Goal: Information Seeking & Learning: Learn about a topic

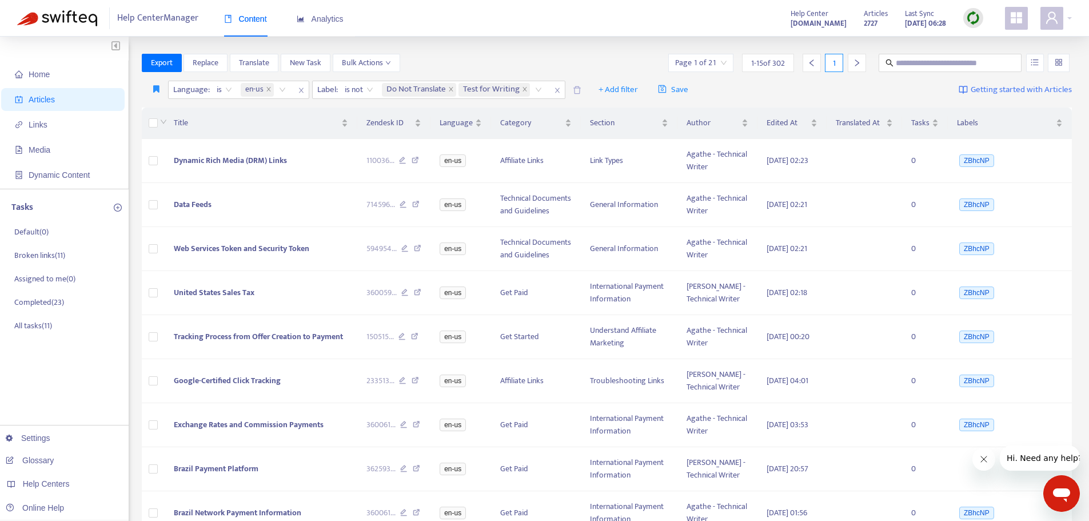
click at [973, 10] on div at bounding box center [973, 18] width 20 height 20
click at [983, 42] on link "Quick Sync" at bounding box center [996, 41] width 49 height 13
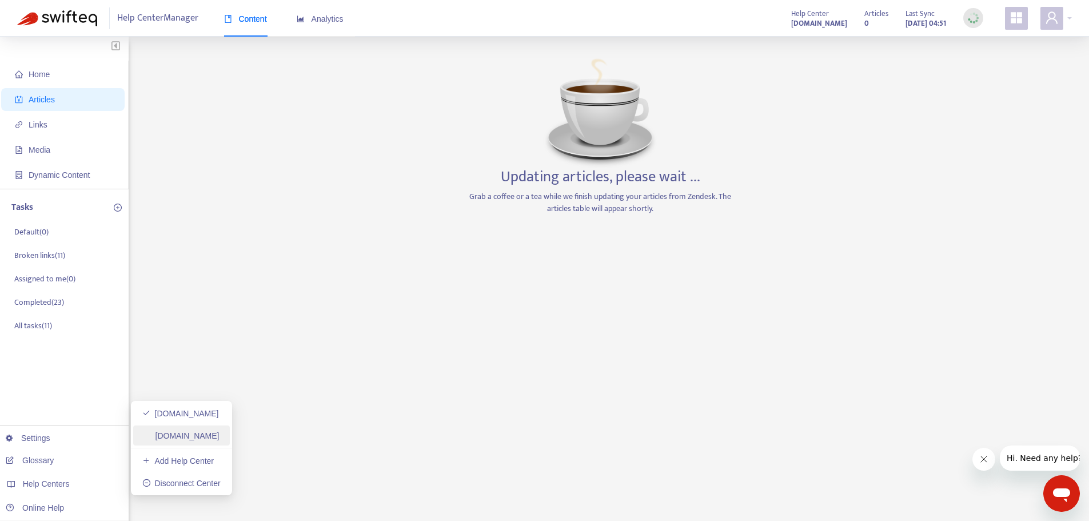
click at [219, 438] on link "[DOMAIN_NAME]" at bounding box center [180, 435] width 77 height 9
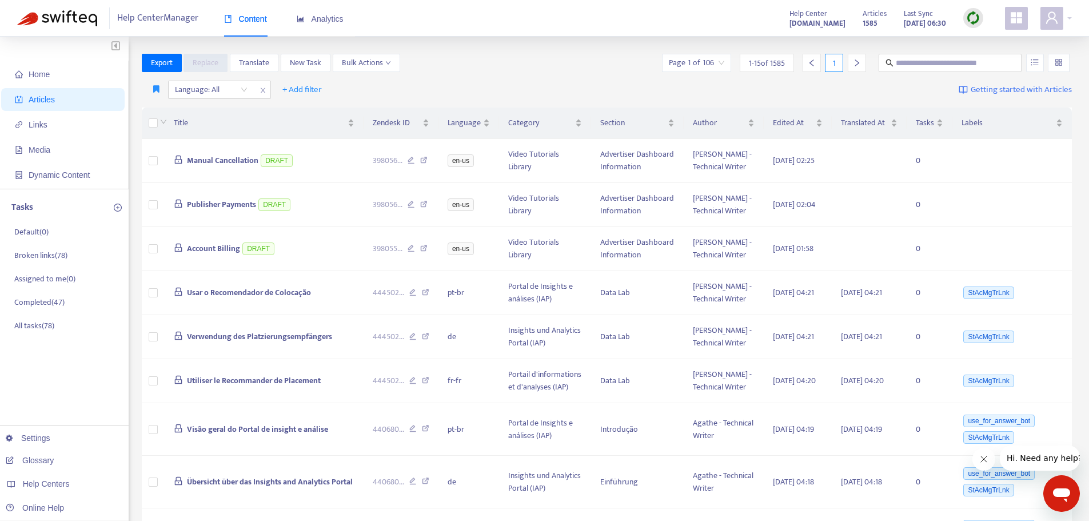
click at [972, 17] on img at bounding box center [973, 18] width 14 height 14
click at [976, 46] on link "Quick Sync" at bounding box center [996, 41] width 49 height 13
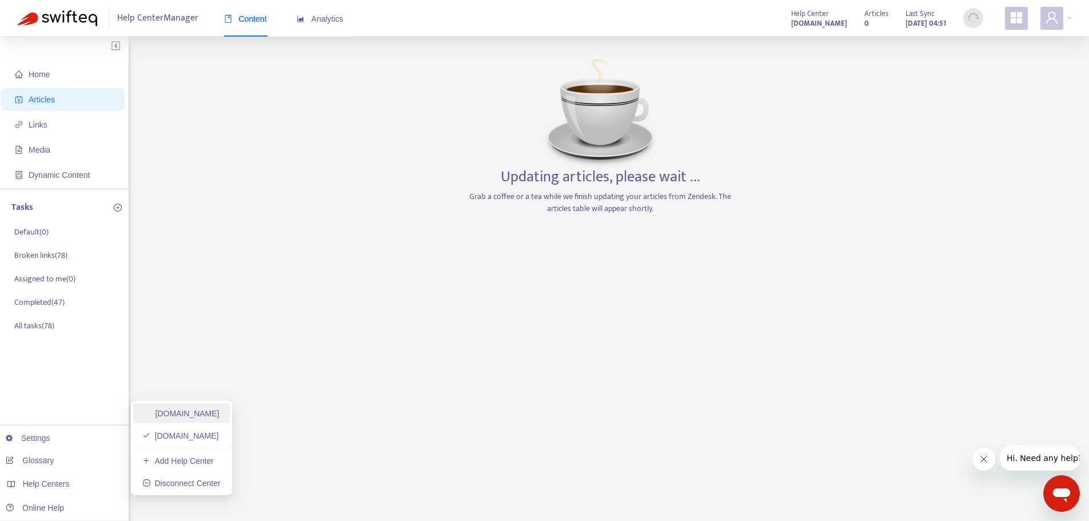
click at [219, 412] on link "[DOMAIN_NAME]" at bounding box center [180, 413] width 77 height 9
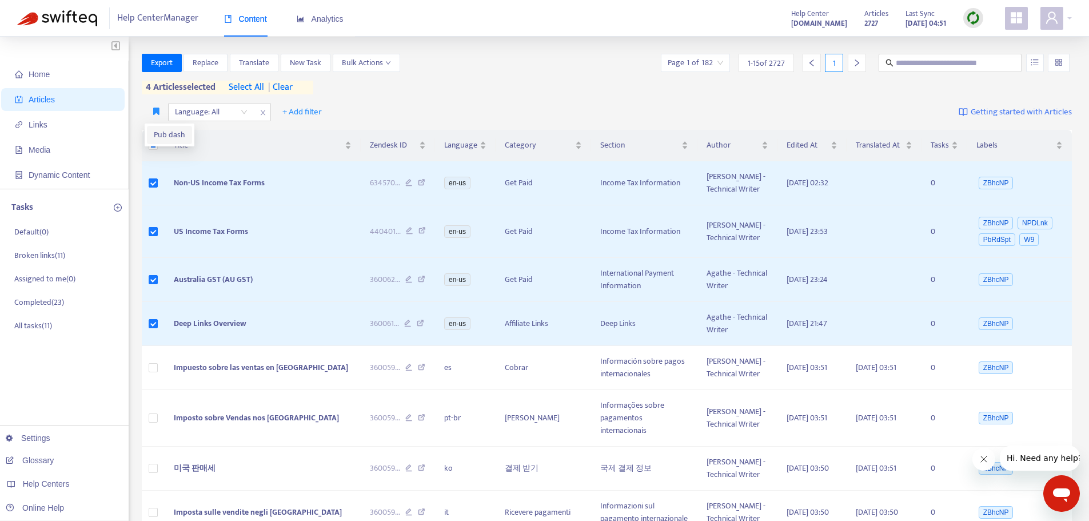
click at [157, 132] on span "Pub dash" at bounding box center [169, 135] width 31 height 13
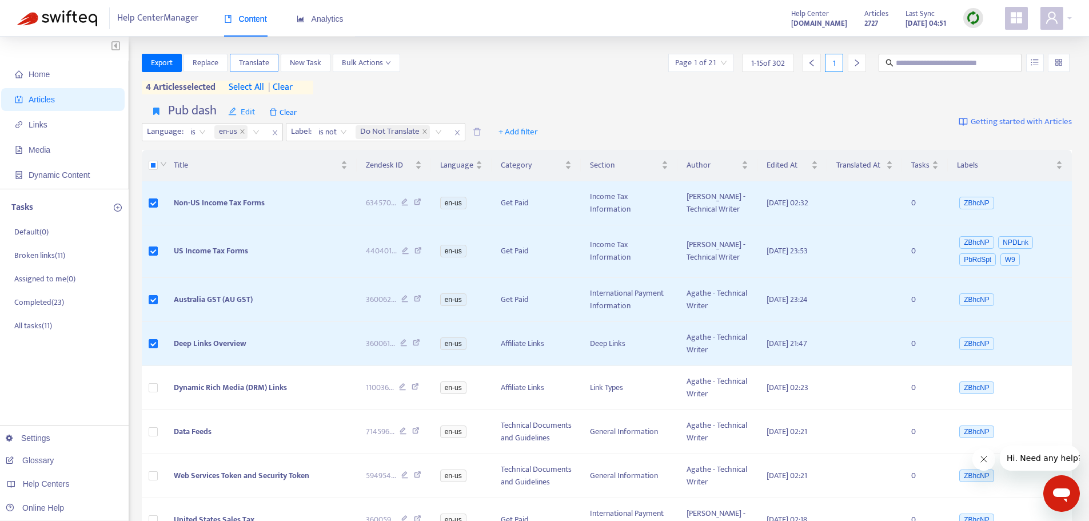
click at [250, 58] on span "Translate" at bounding box center [254, 63] width 30 height 13
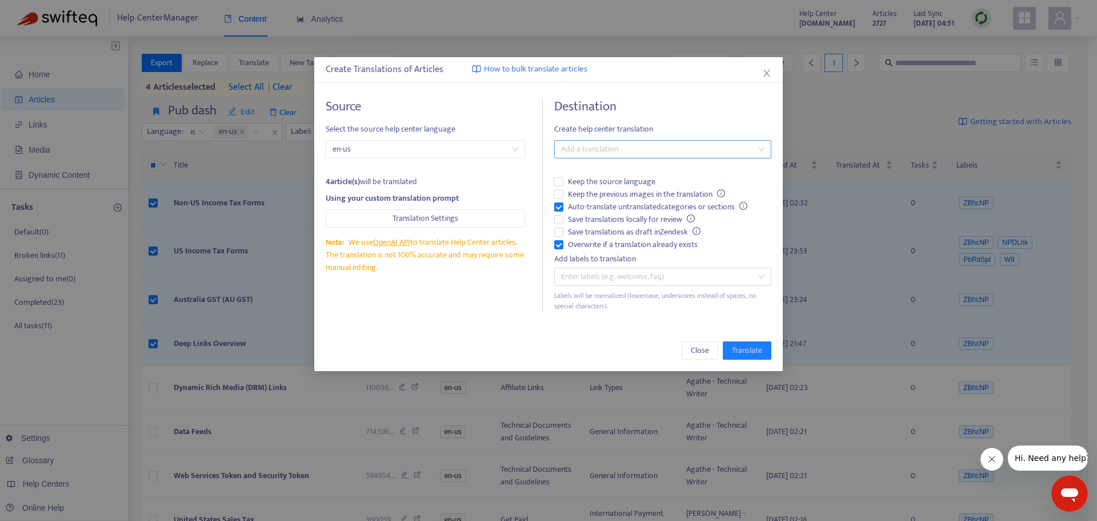
click at [599, 153] on div at bounding box center [657, 149] width 200 height 14
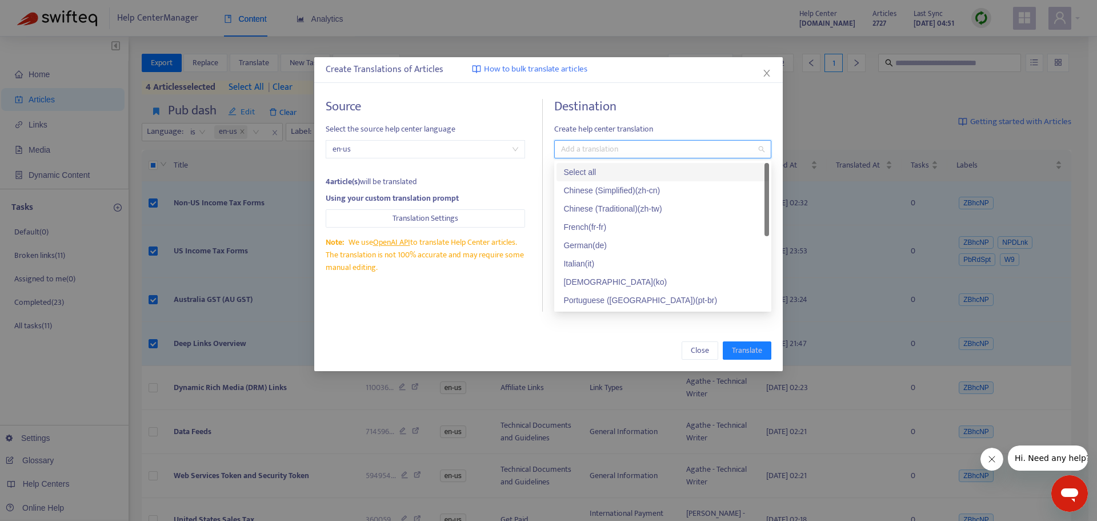
click at [603, 174] on div "Select all" at bounding box center [663, 172] width 199 height 13
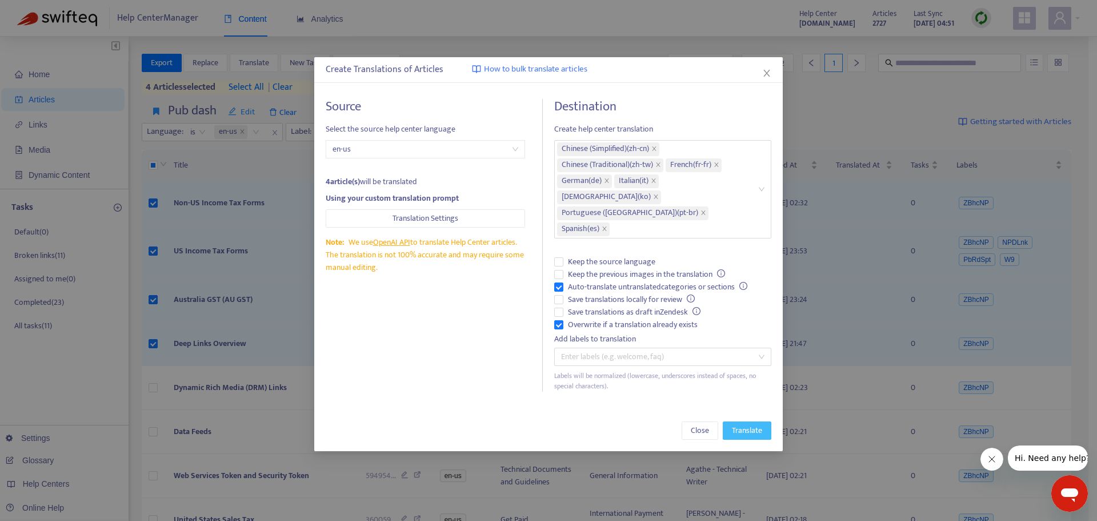
click at [747, 424] on span "Translate" at bounding box center [747, 430] width 30 height 13
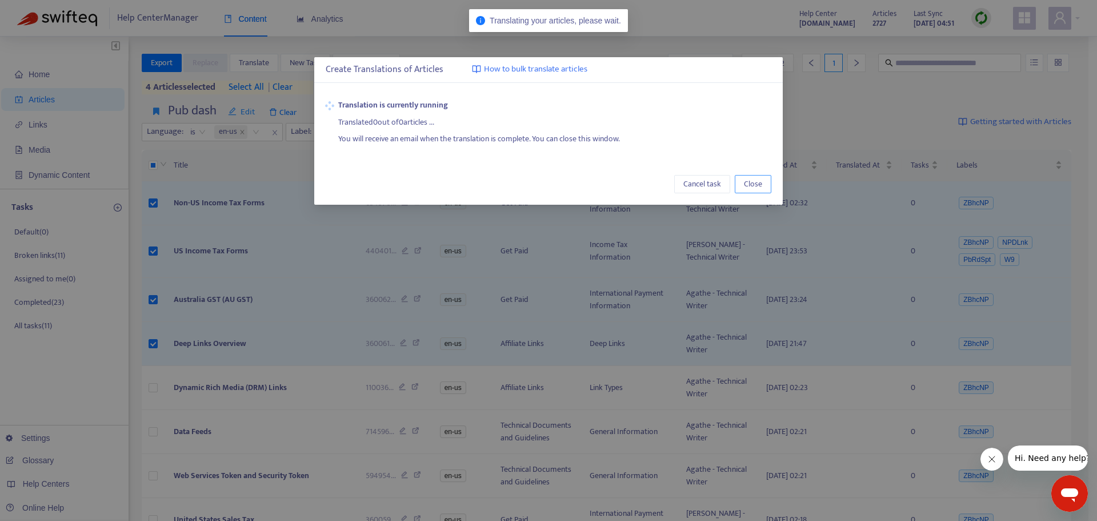
click at [748, 182] on span "Close" at bounding box center [753, 184] width 18 height 13
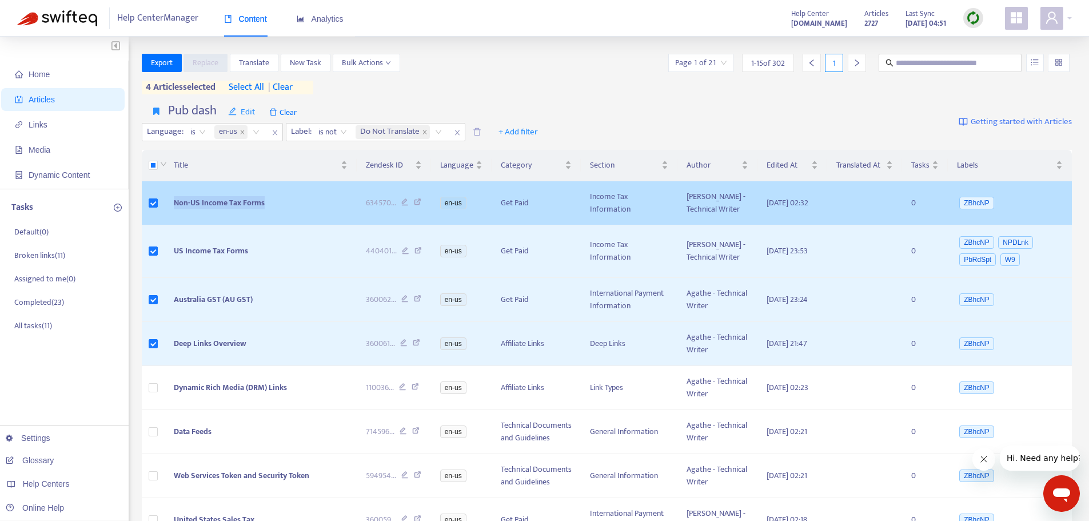
drag, startPoint x: 264, startPoint y: 211, endPoint x: 171, endPoint y: 214, distance: 93.2
click at [171, 214] on td "Non-US Income Tax Forms" at bounding box center [261, 203] width 192 height 44
copy span "Non-US Income Tax Forms"
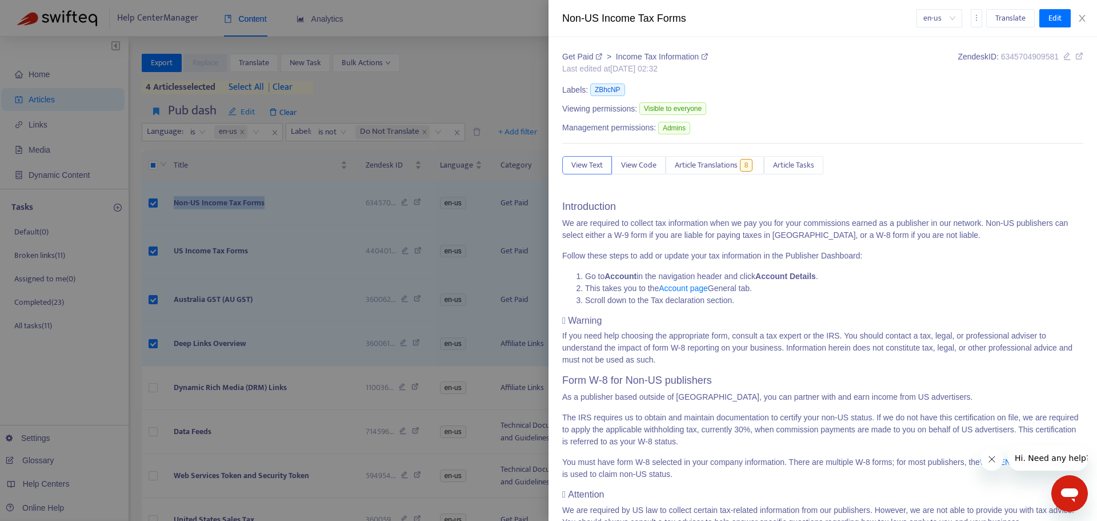
click at [239, 259] on div at bounding box center [548, 260] width 1097 height 521
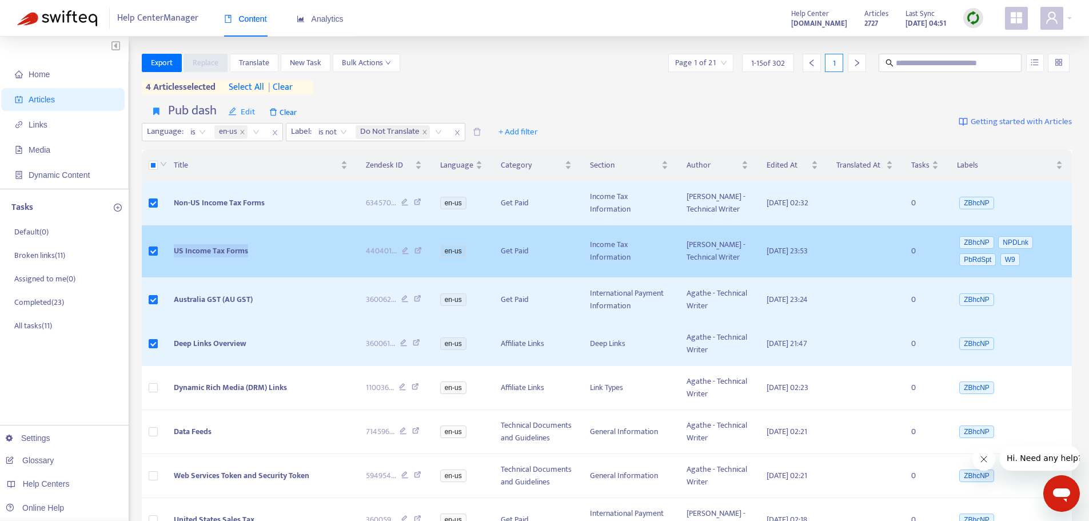
drag, startPoint x: 261, startPoint y: 263, endPoint x: 185, endPoint y: 272, distance: 75.9
click at [167, 266] on td "US Income Tax Forms" at bounding box center [261, 251] width 192 height 53
copy span "US Income Tax Forms"
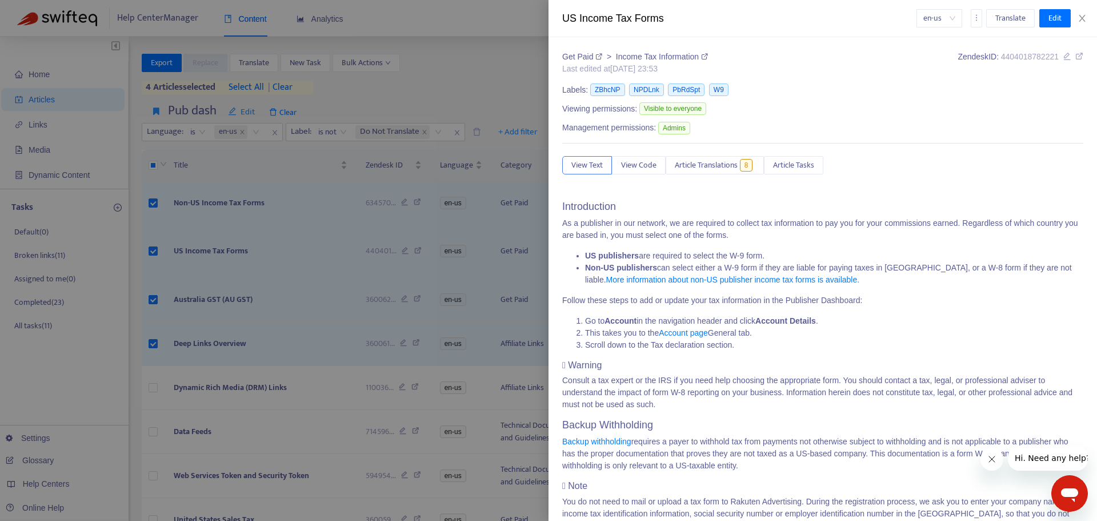
click at [291, 334] on div at bounding box center [548, 260] width 1097 height 521
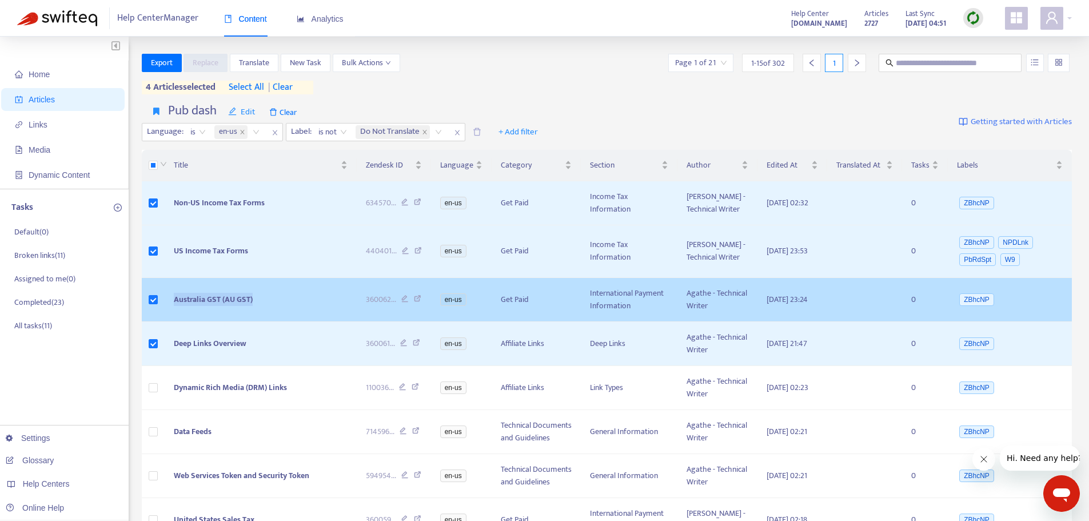
drag, startPoint x: 263, startPoint y: 320, endPoint x: 173, endPoint y: 327, distance: 90.6
click at [173, 322] on td "Australia GST (AU GST)" at bounding box center [261, 300] width 192 height 44
copy span "Australia GST (AU GST)"
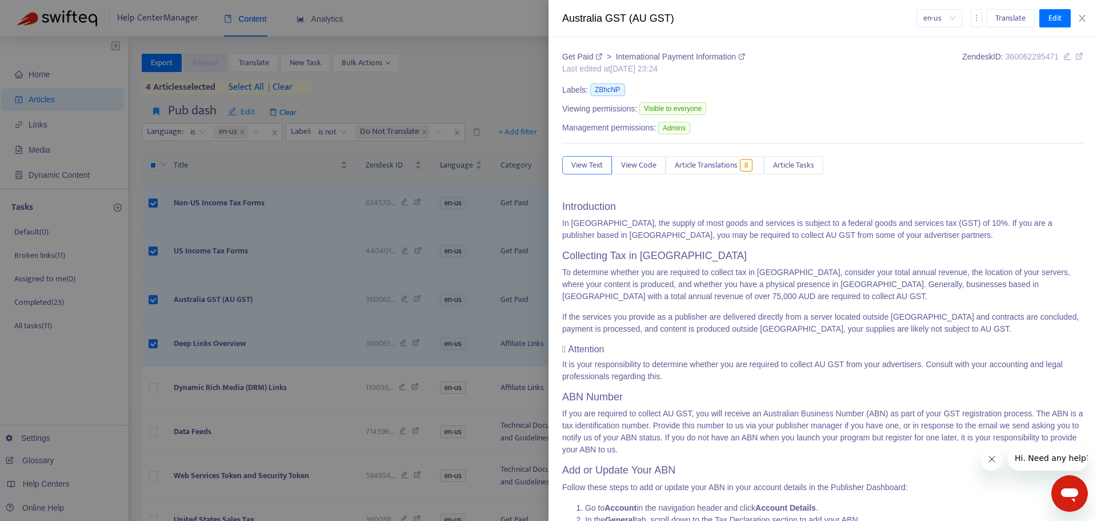
click at [251, 413] on div at bounding box center [548, 260] width 1097 height 521
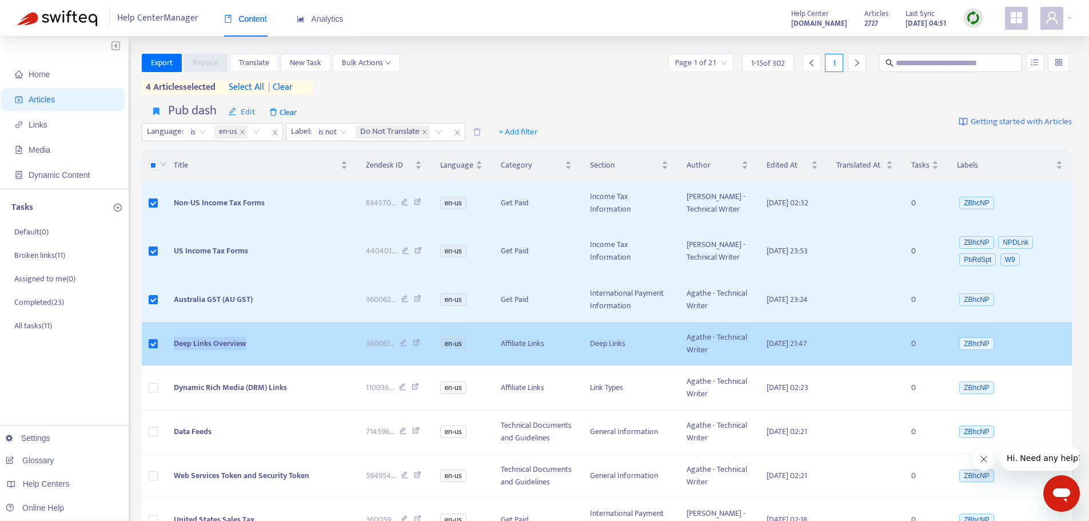
drag, startPoint x: 261, startPoint y: 373, endPoint x: 172, endPoint y: 371, distance: 88.6
click at [172, 366] on td "Deep Links Overview" at bounding box center [261, 344] width 192 height 44
copy span "Deep Links Overview"
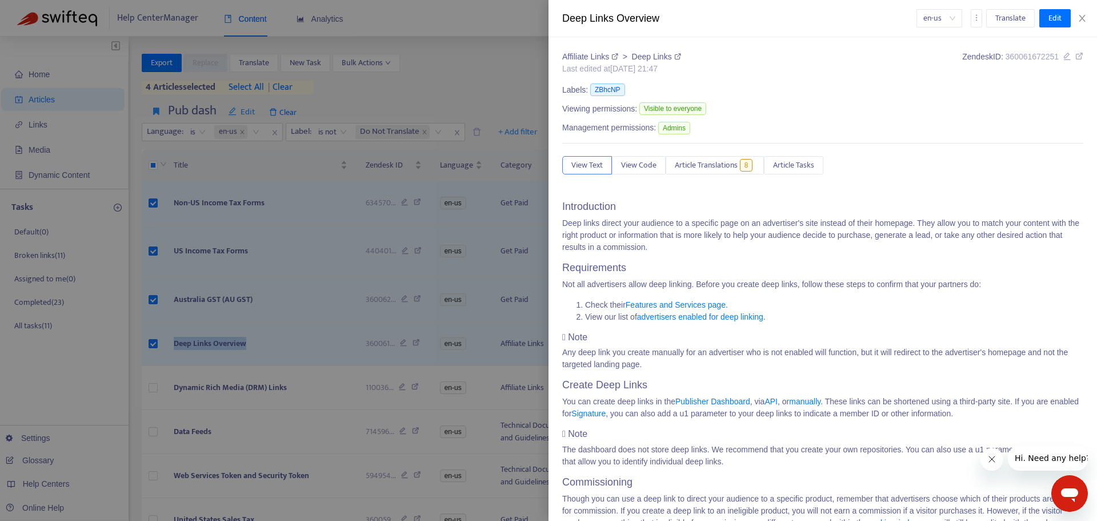
click at [151, 189] on div at bounding box center [548, 260] width 1097 height 521
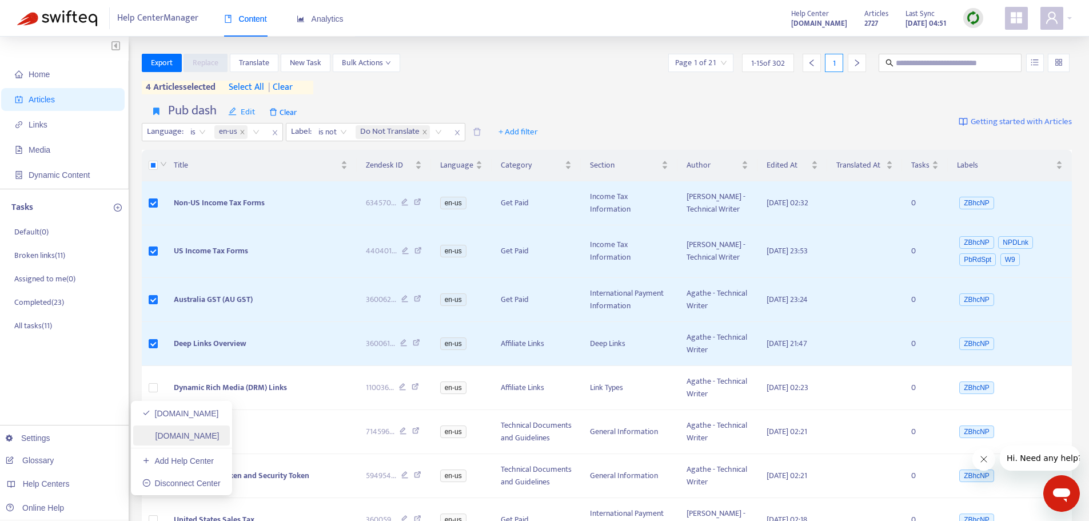
click at [198, 437] on link "[DOMAIN_NAME]" at bounding box center [180, 435] width 77 height 9
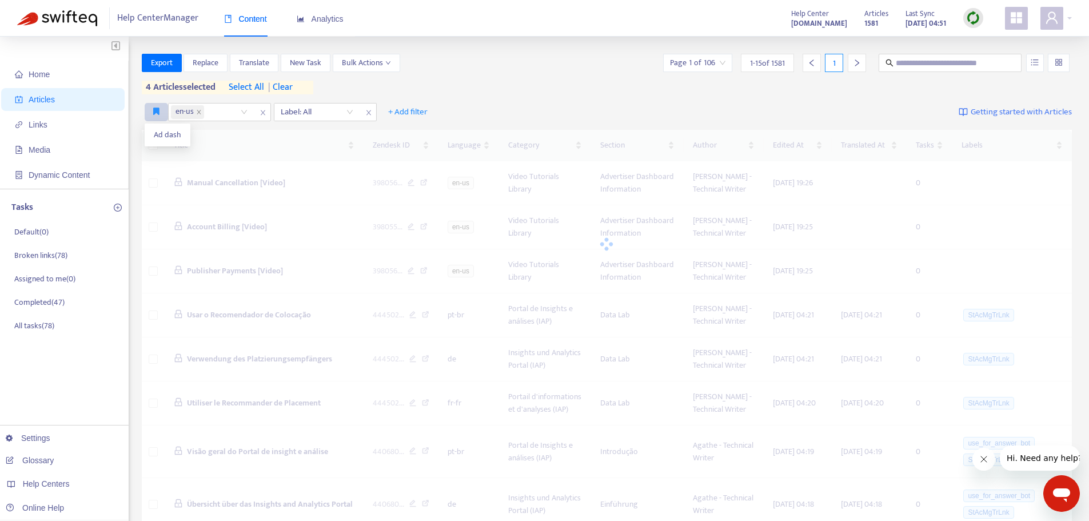
click at [157, 110] on icon "button" at bounding box center [156, 111] width 6 height 9
click at [162, 139] on span "Ad dash" at bounding box center [167, 135] width 27 height 13
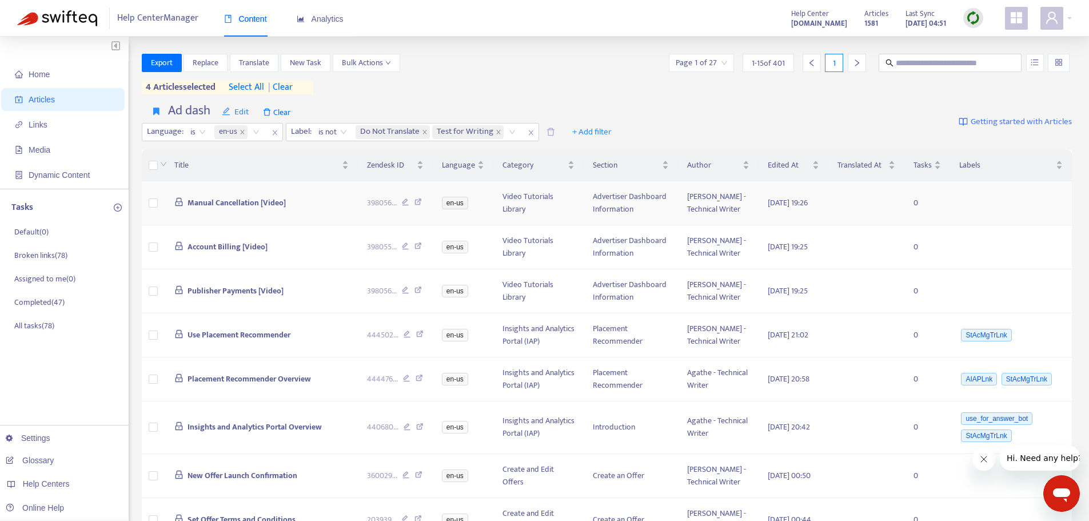
click at [251, 209] on span "Manual Cancellation [Video]" at bounding box center [236, 202] width 98 height 13
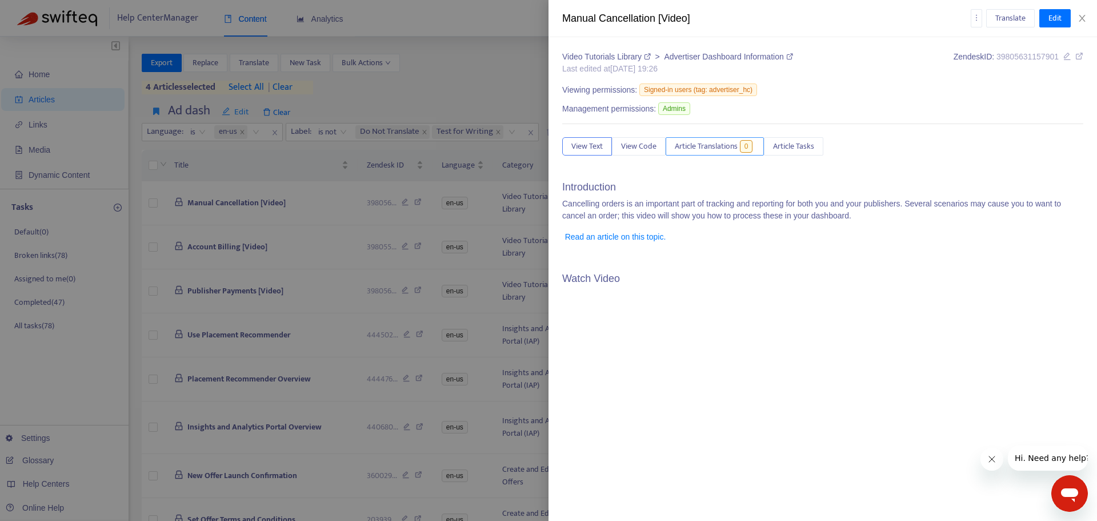
click at [717, 153] on span "Article Translations" at bounding box center [706, 146] width 63 height 13
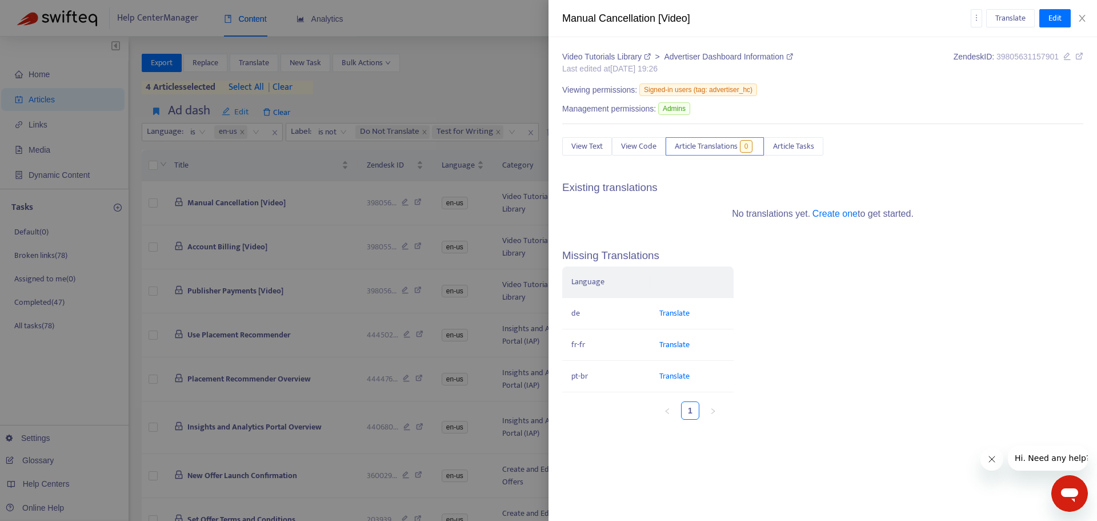
click at [223, 273] on div at bounding box center [548, 260] width 1097 height 521
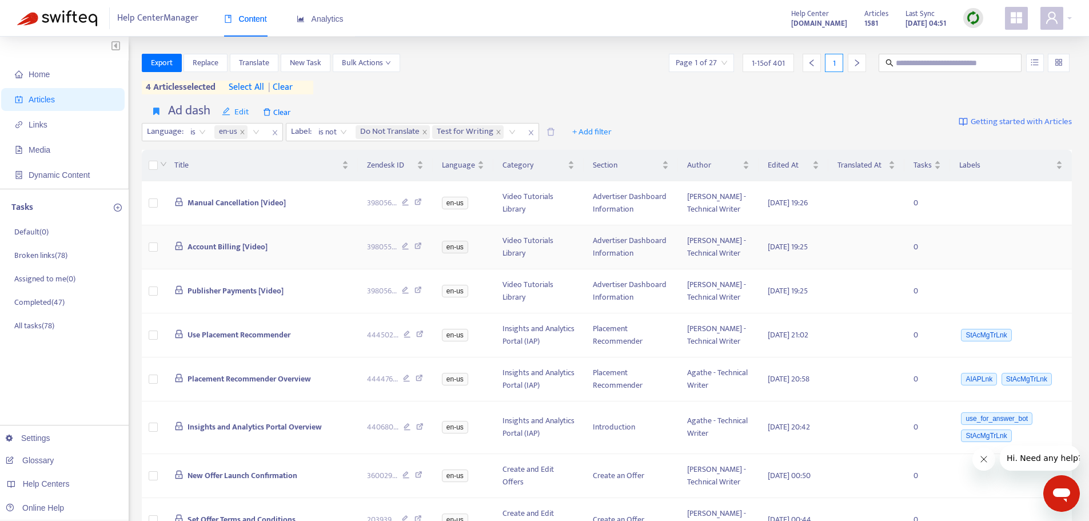
click at [225, 253] on span "Account Billing [Video]" at bounding box center [227, 246] width 80 height 13
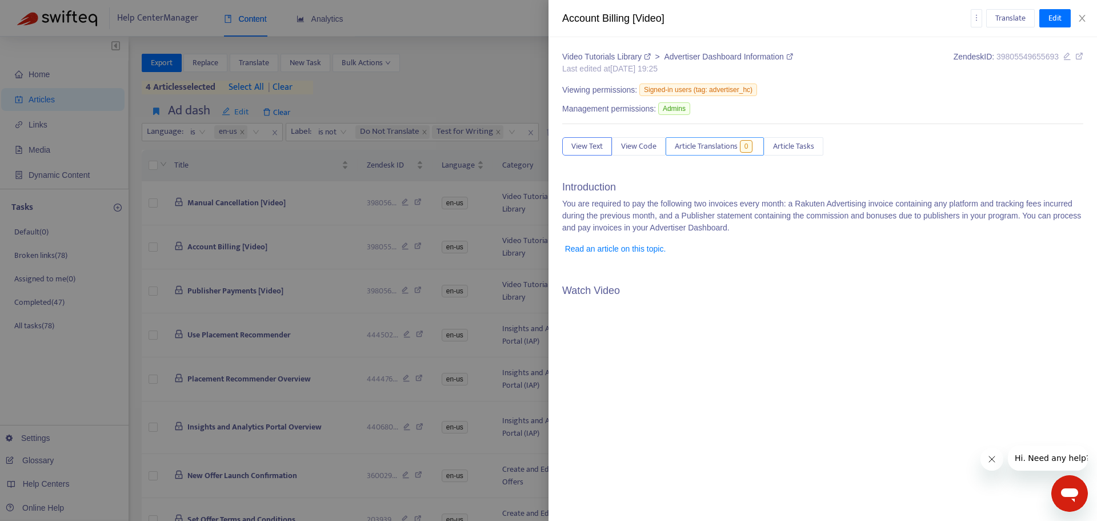
click at [729, 150] on span "Article Translations" at bounding box center [706, 146] width 63 height 13
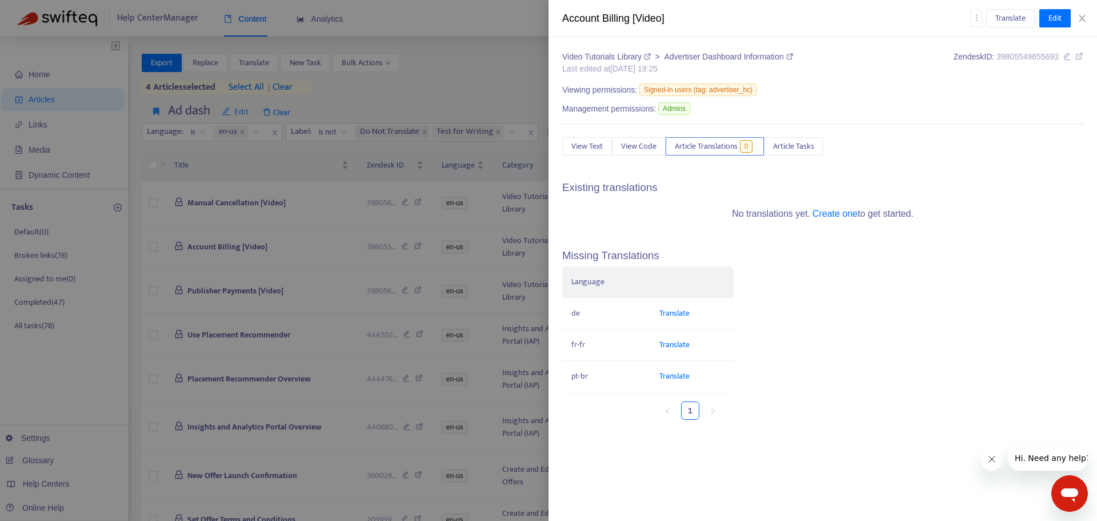
click at [265, 319] on div at bounding box center [548, 260] width 1097 height 521
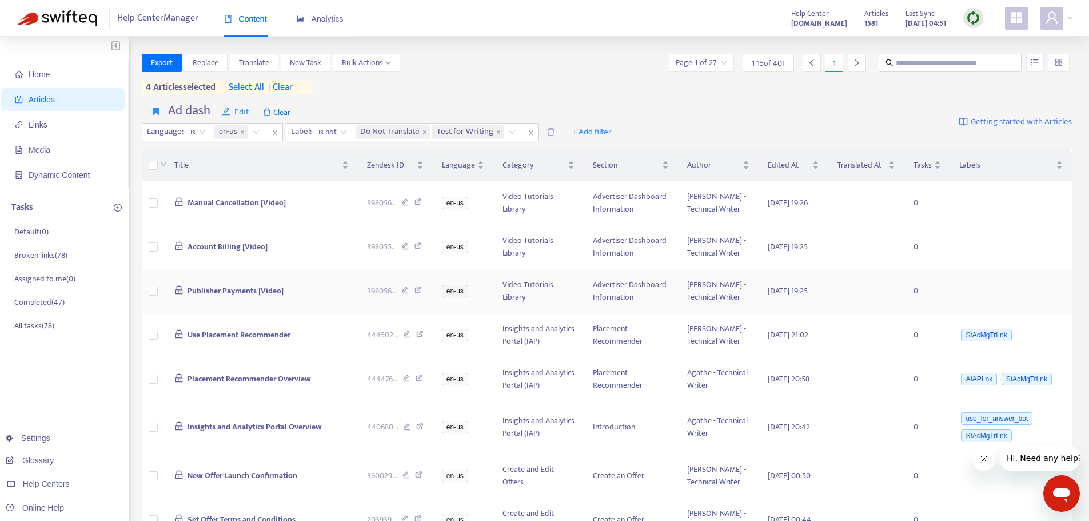
click at [256, 297] on span "Publisher Payments [Video]" at bounding box center [235, 290] width 96 height 13
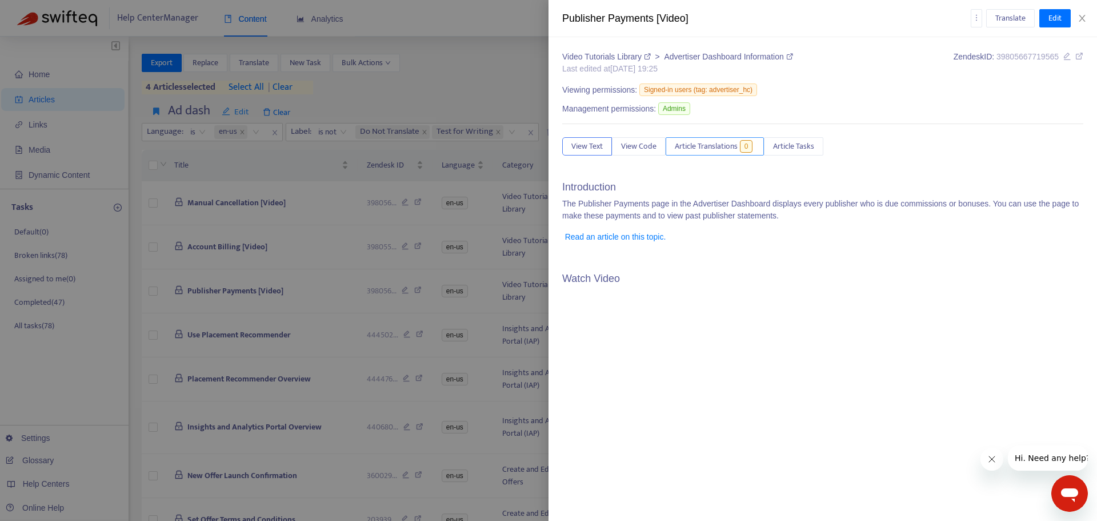
click at [725, 137] on button "Article Translations 0" at bounding box center [715, 146] width 98 height 18
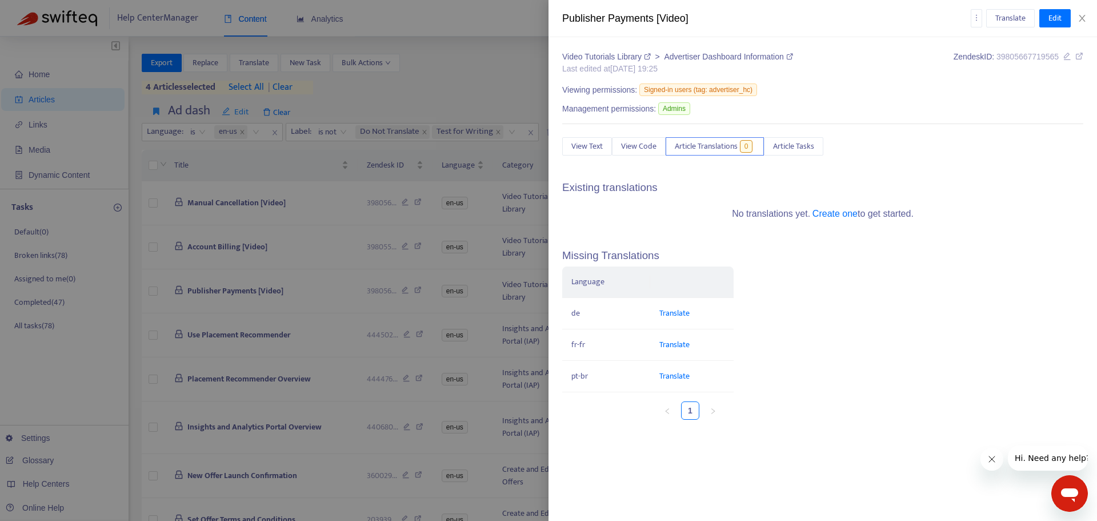
click at [228, 337] on div at bounding box center [548, 260] width 1097 height 521
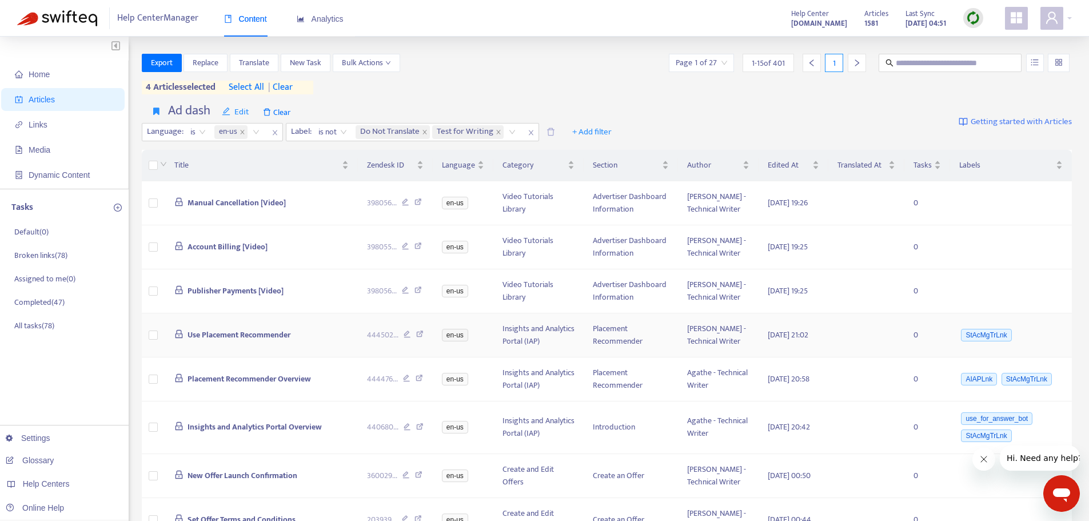
click at [232, 341] on span "Use Placement Recommender" at bounding box center [238, 334] width 103 height 13
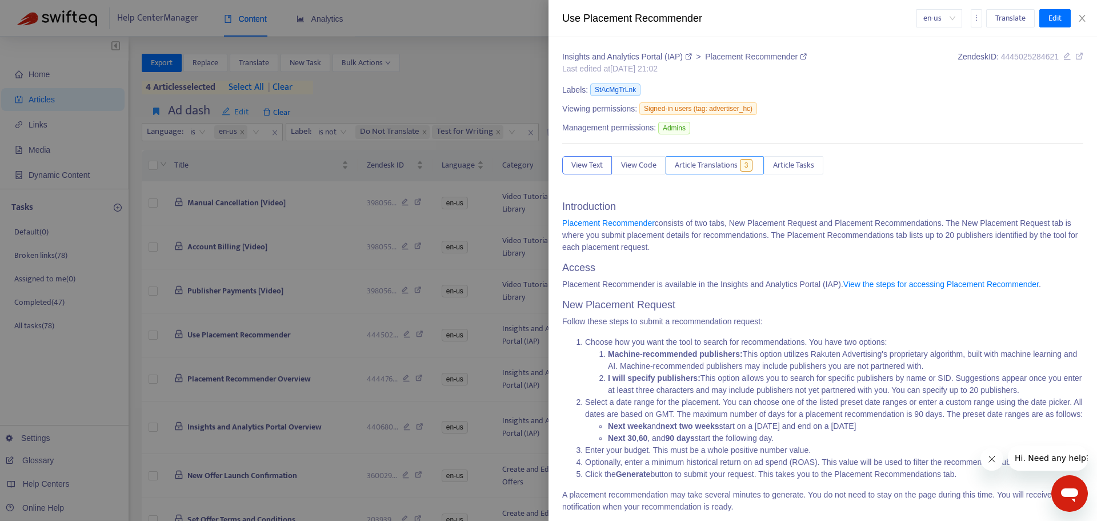
click at [706, 170] on span "Article Translations" at bounding box center [706, 165] width 63 height 13
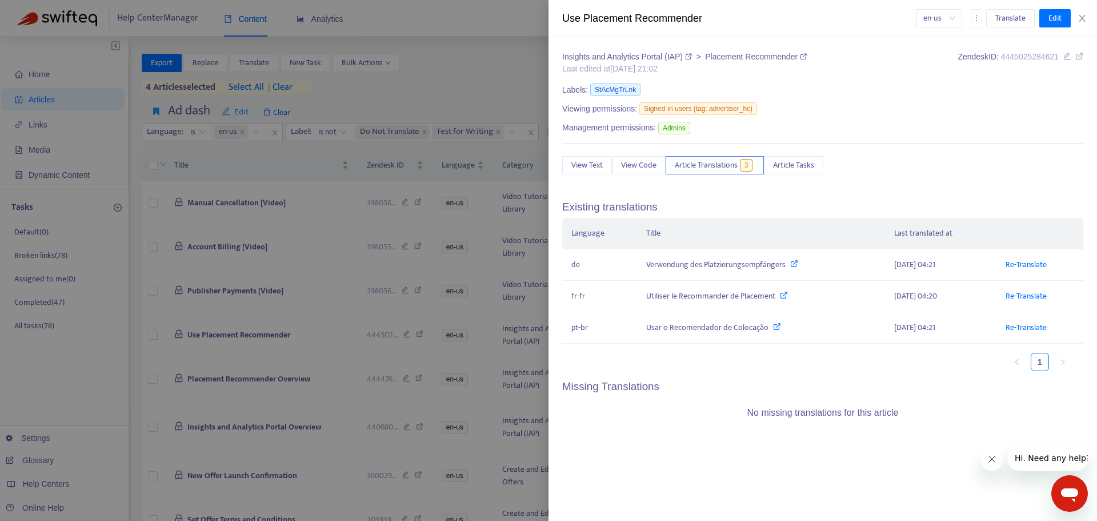
click at [270, 334] on div at bounding box center [548, 260] width 1097 height 521
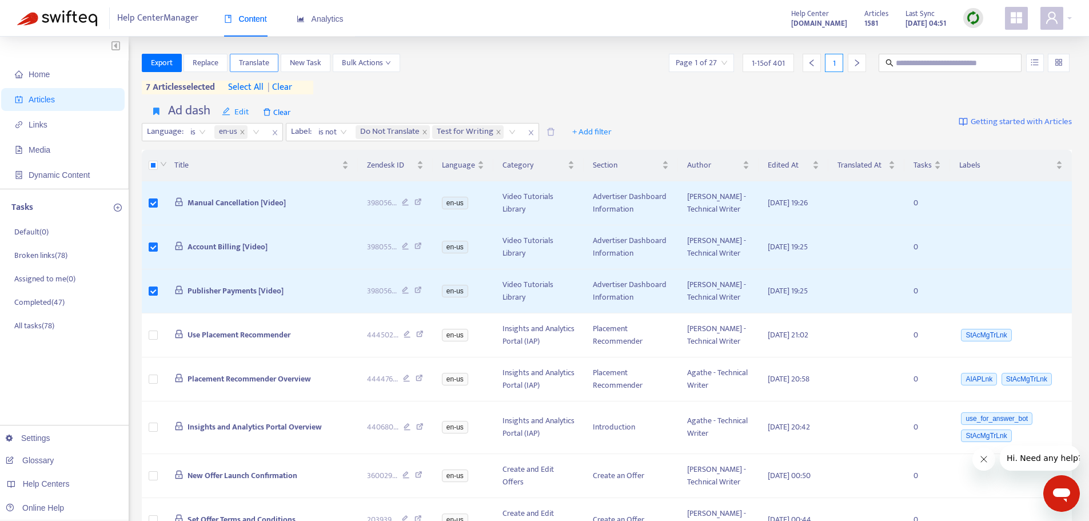
click at [269, 59] on span "Translate" at bounding box center [254, 63] width 30 height 13
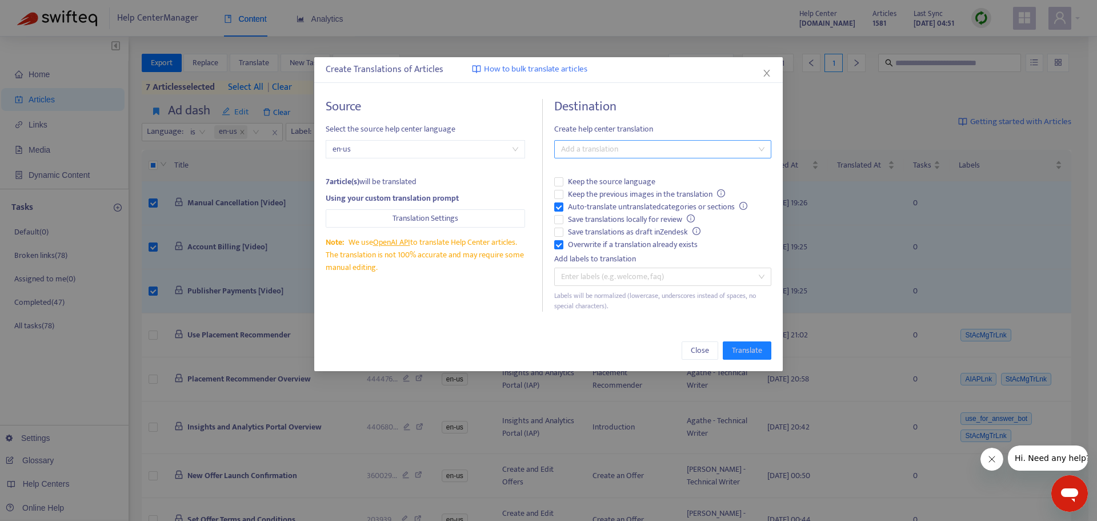
click at [597, 148] on div at bounding box center [657, 149] width 200 height 14
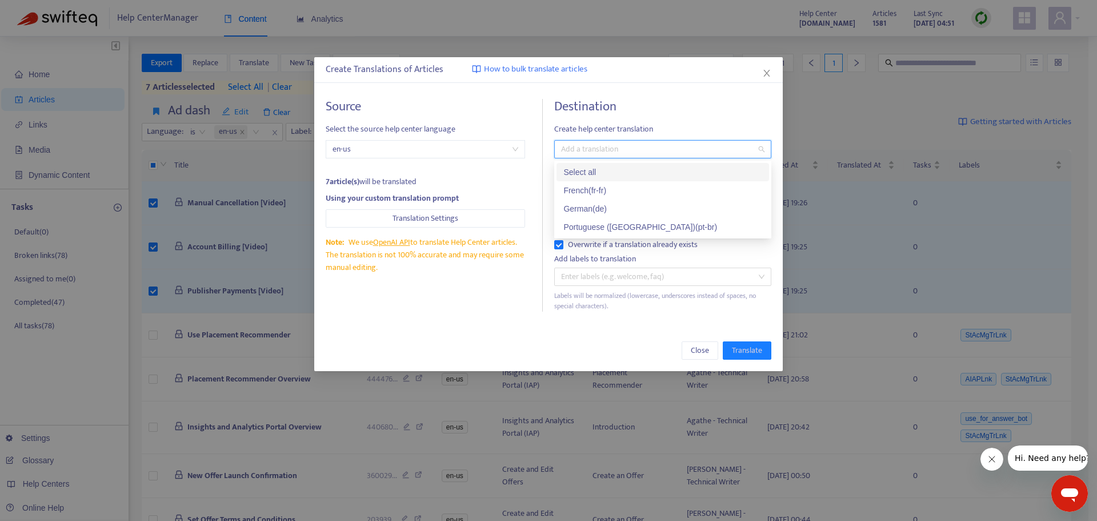
click at [605, 175] on div "Select all" at bounding box center [663, 172] width 199 height 13
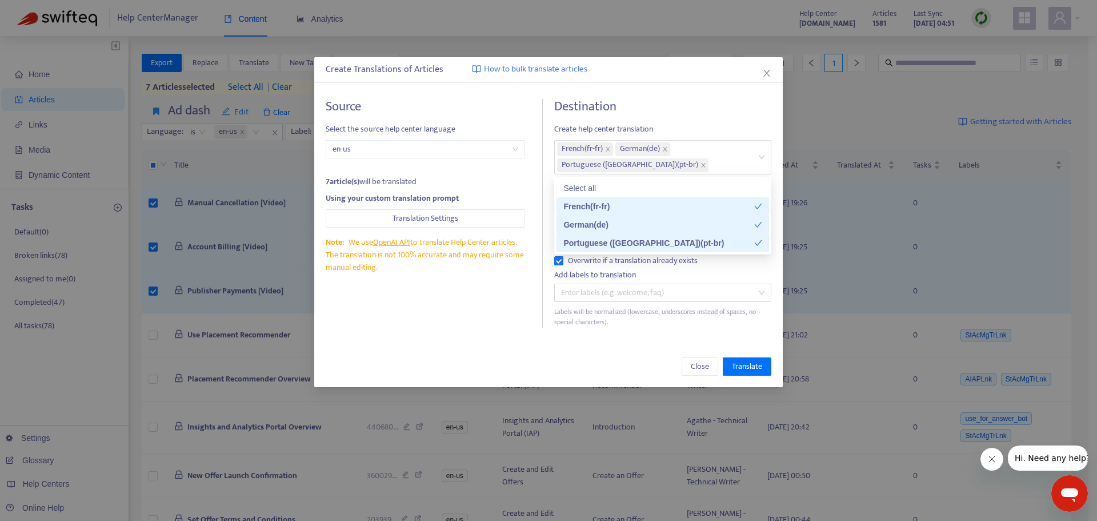
click at [746, 357] on div "Close Translate" at bounding box center [548, 366] width 469 height 41
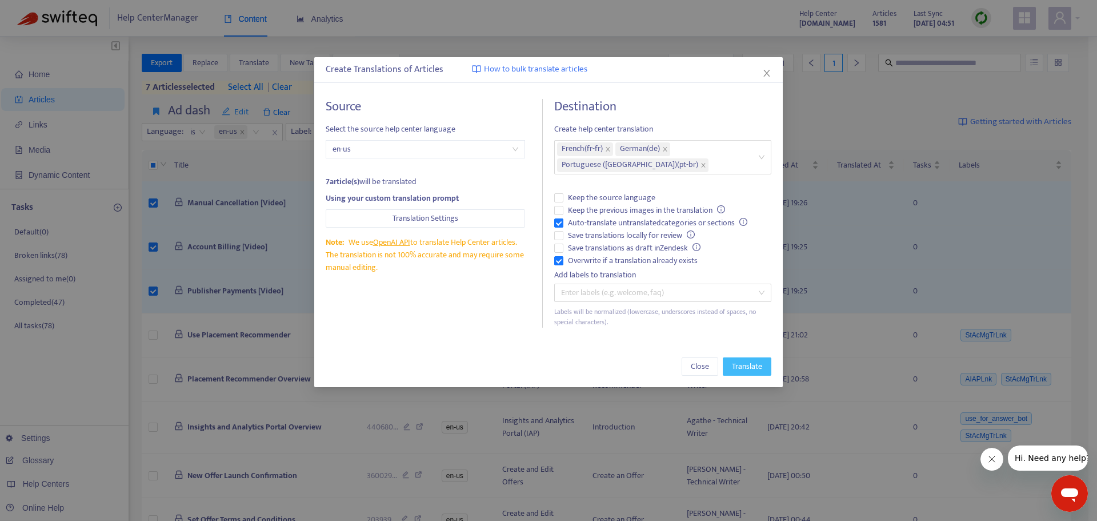
click at [745, 367] on span "Translate" at bounding box center [747, 366] width 30 height 13
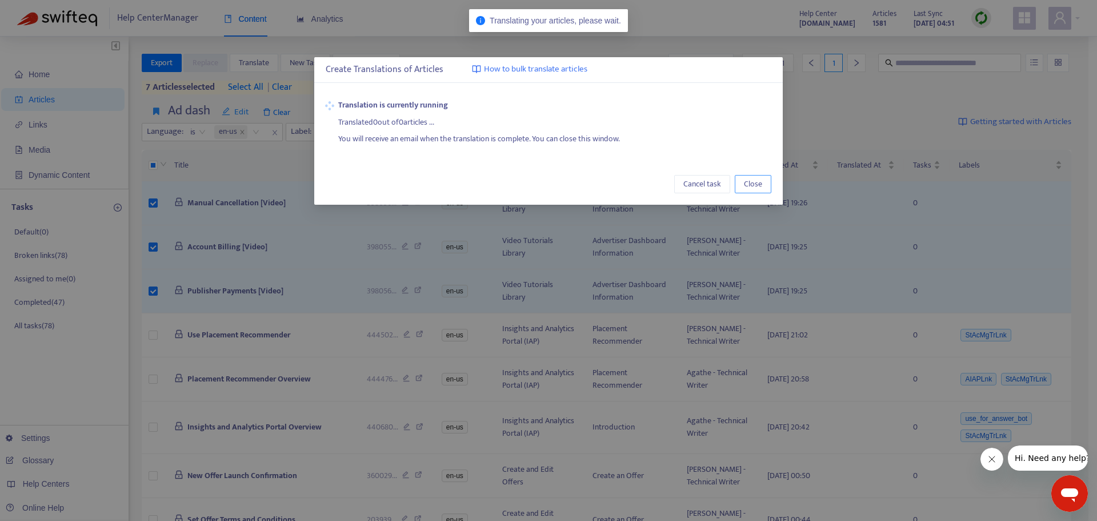
click at [754, 179] on span "Close" at bounding box center [753, 184] width 18 height 13
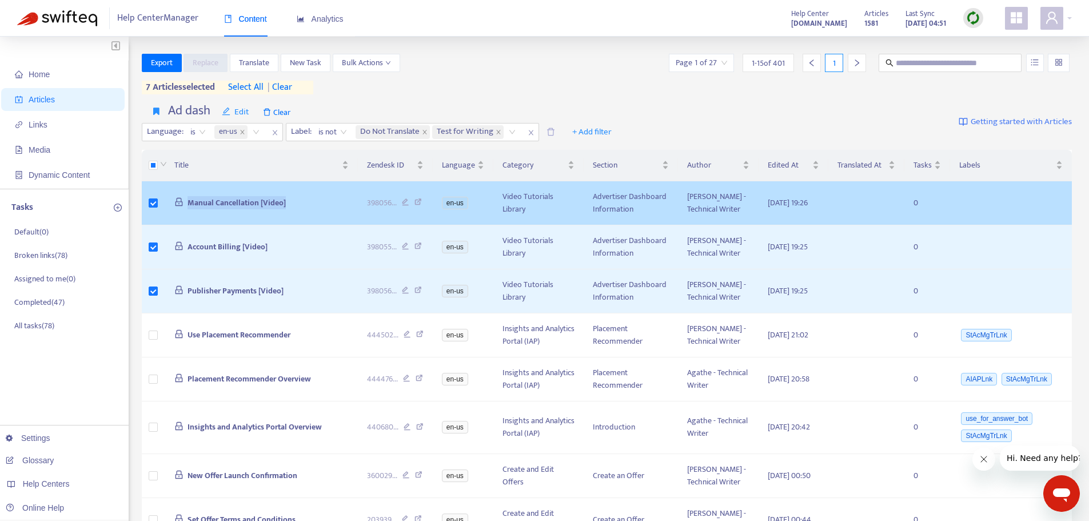
drag, startPoint x: 301, startPoint y: 207, endPoint x: 169, endPoint y: 207, distance: 132.0
click at [169, 207] on td "Manual Cancellation [Video]" at bounding box center [261, 203] width 193 height 44
copy span "Manual Cancellation [Video]"
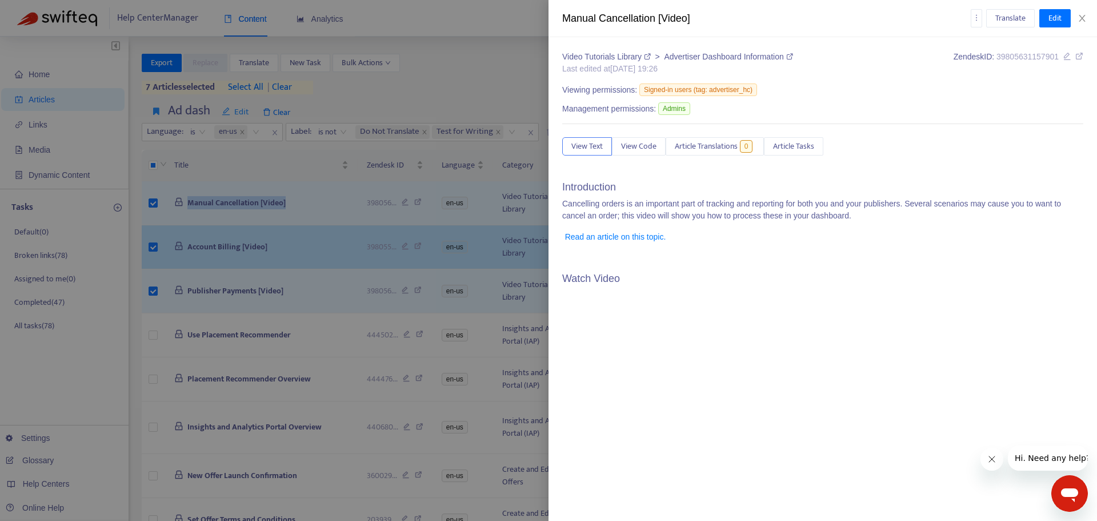
click at [233, 269] on div at bounding box center [548, 260] width 1097 height 521
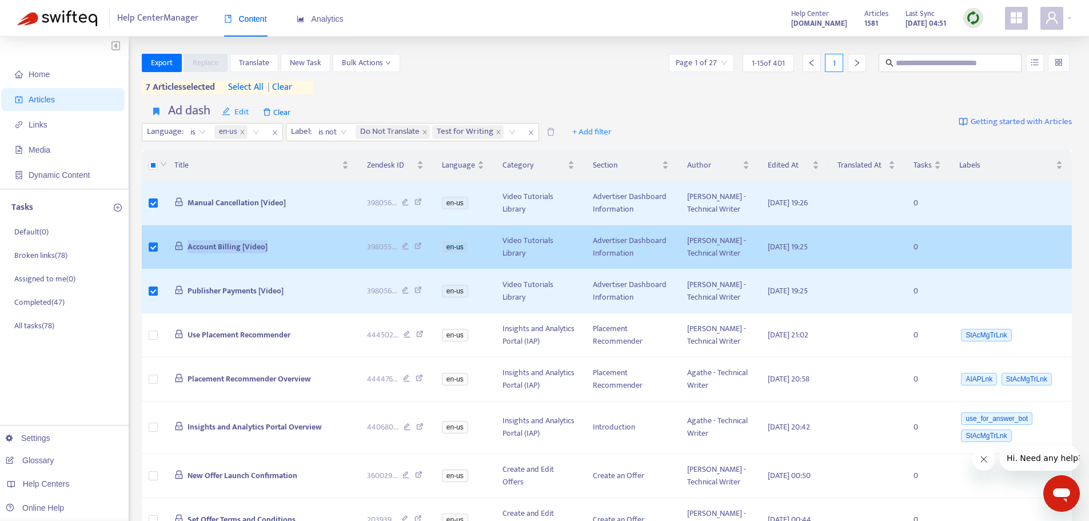
drag, startPoint x: 261, startPoint y: 270, endPoint x: 181, endPoint y: 267, distance: 80.1
click at [181, 267] on td "Account Billing [Video]" at bounding box center [261, 247] width 193 height 44
copy span "Account Billing [Video]"
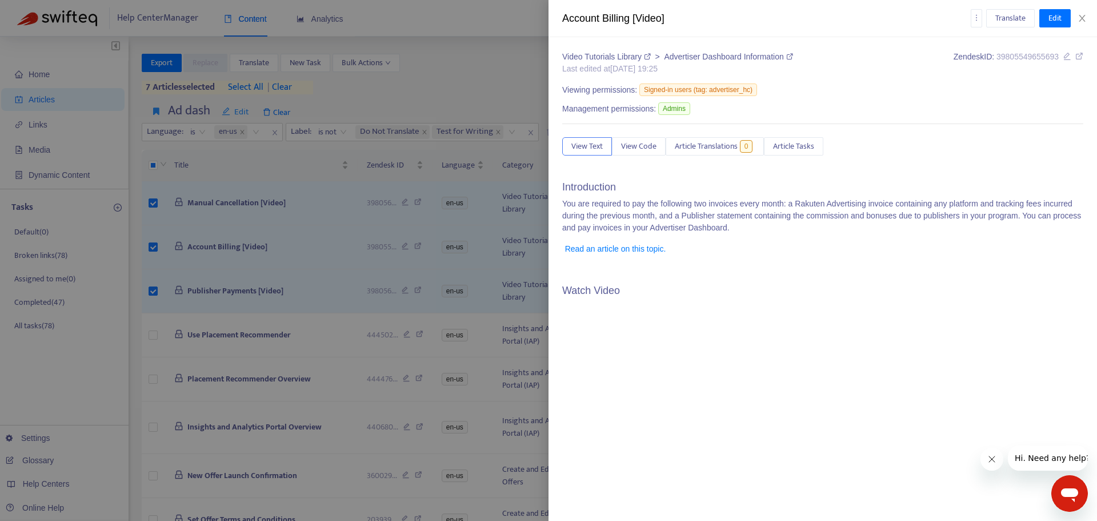
click at [281, 297] on div at bounding box center [548, 260] width 1097 height 521
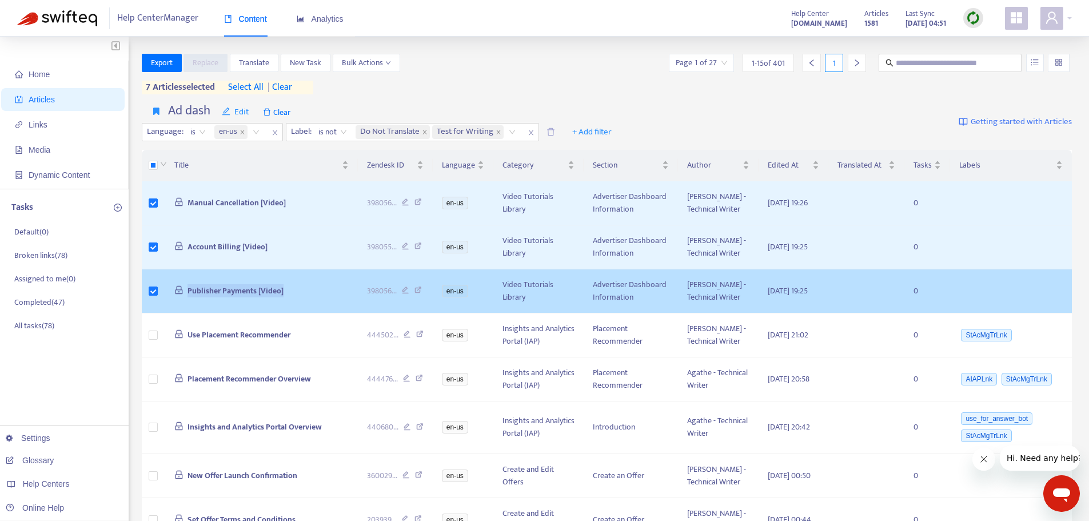
drag, startPoint x: 293, startPoint y: 319, endPoint x: 170, endPoint y: 319, distance: 122.9
click at [170, 313] on td "Publisher Payments [Video]" at bounding box center [261, 291] width 193 height 44
copy span "Publisher Payments [Video]"
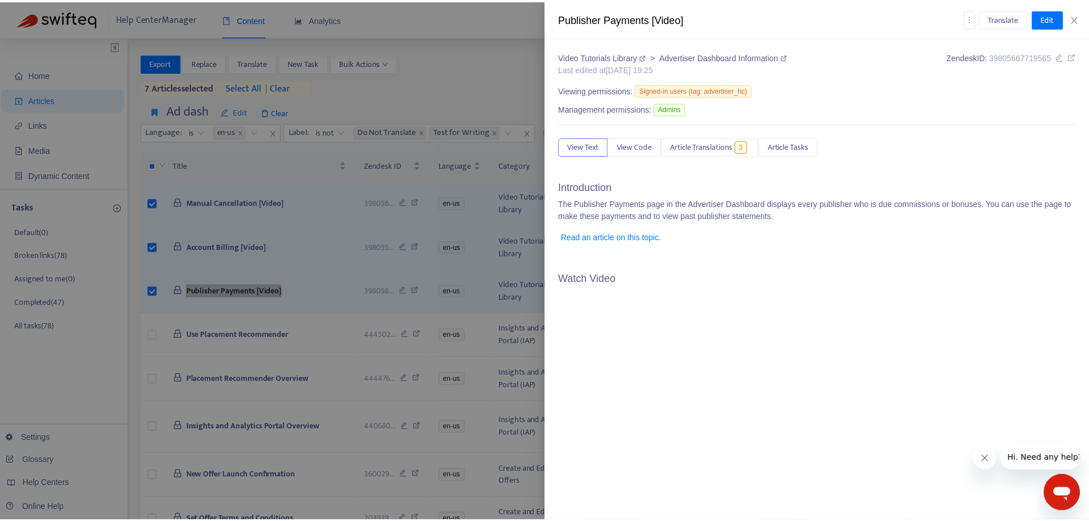
scroll to position [151, 0]
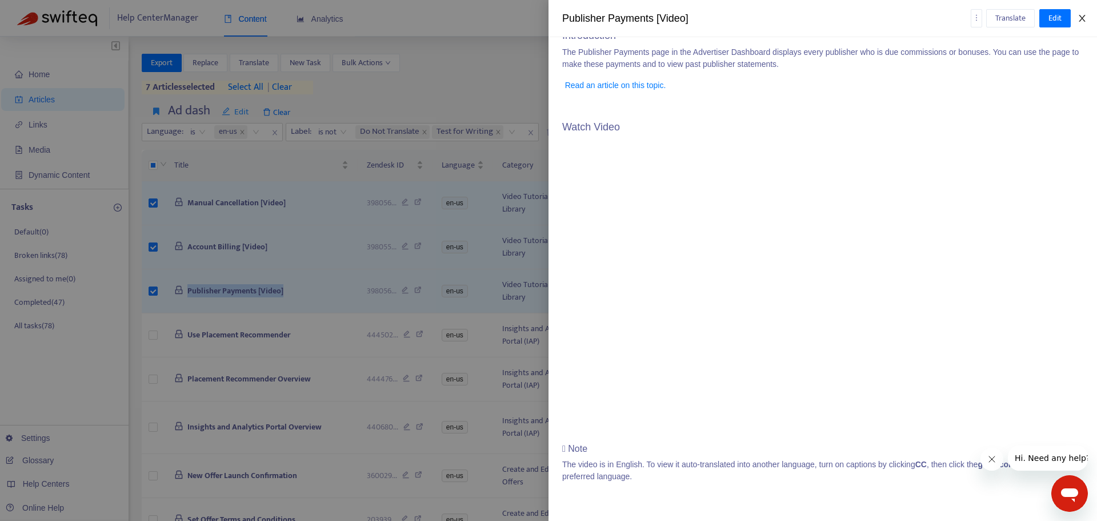
click at [1084, 18] on icon "close" at bounding box center [1082, 18] width 9 height 9
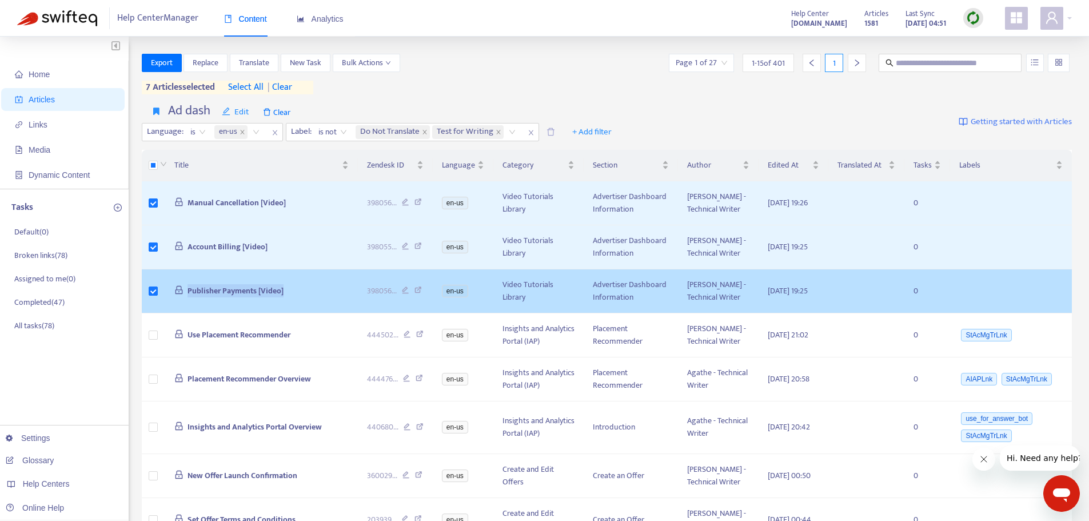
click at [231, 297] on span "Publisher Payments [Video]" at bounding box center [235, 290] width 96 height 13
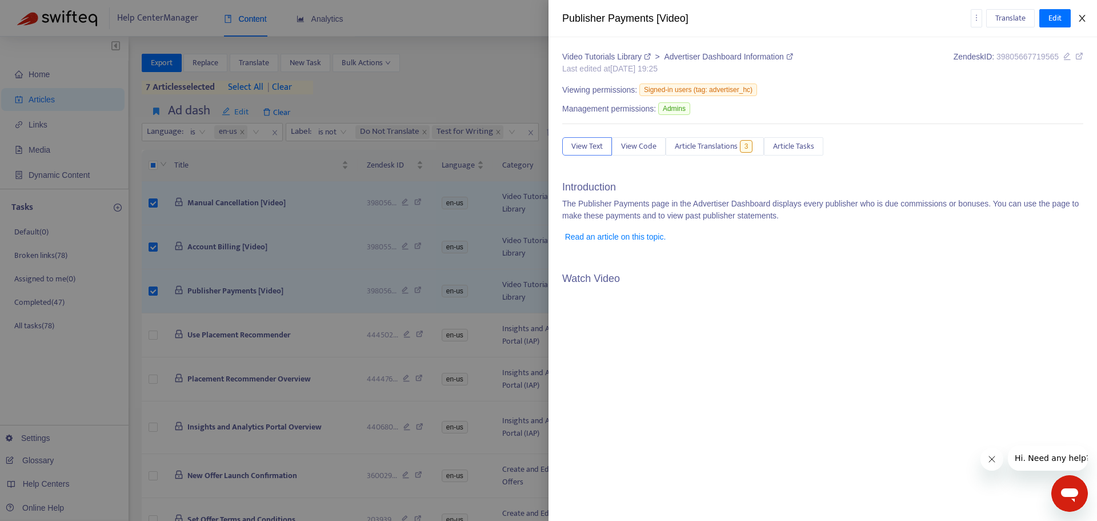
click at [1086, 19] on icon "close" at bounding box center [1082, 18] width 9 height 9
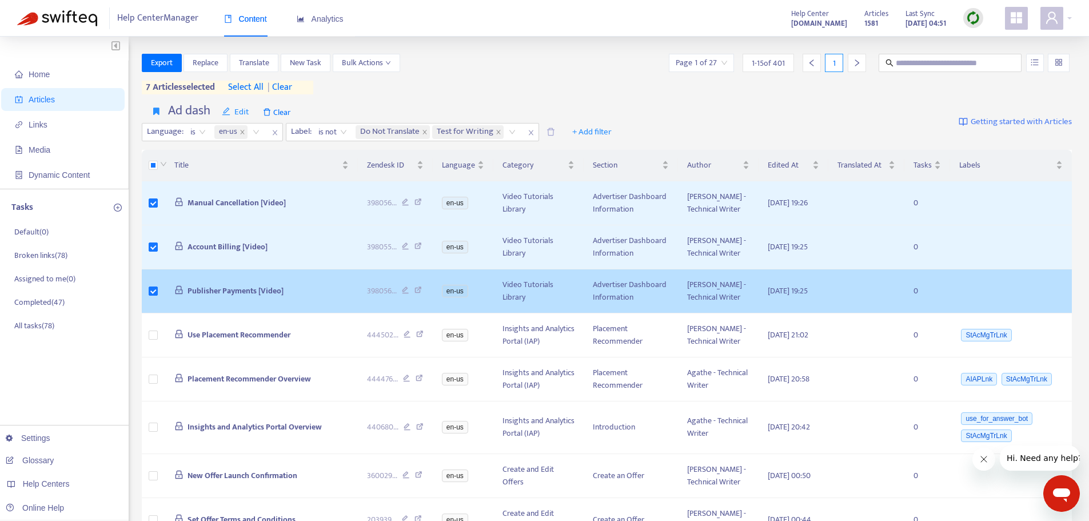
click at [422, 297] on icon at bounding box center [417, 291] width 7 height 10
